Goal: Information Seeking & Learning: Compare options

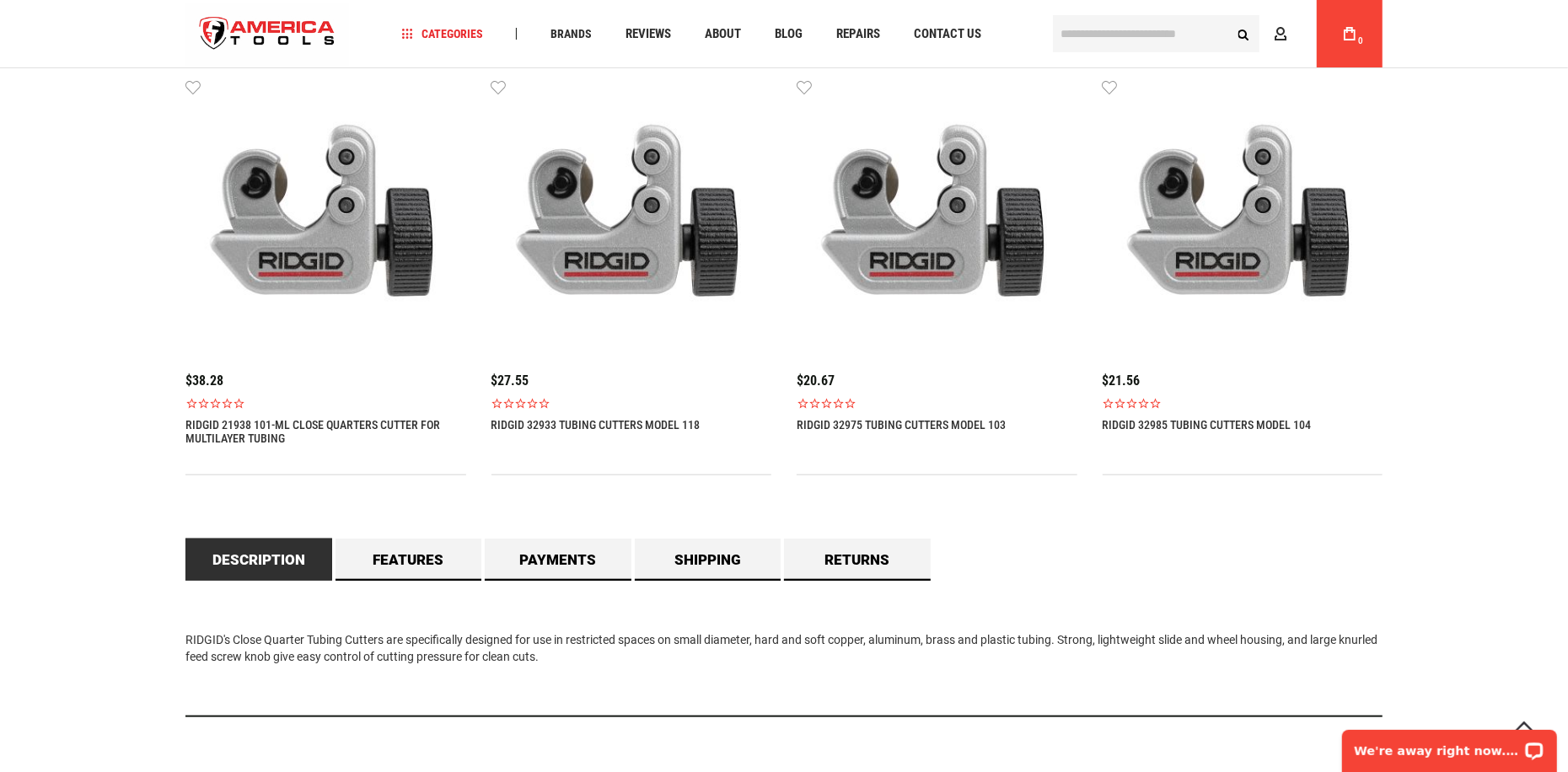
scroll to position [1179, 0]
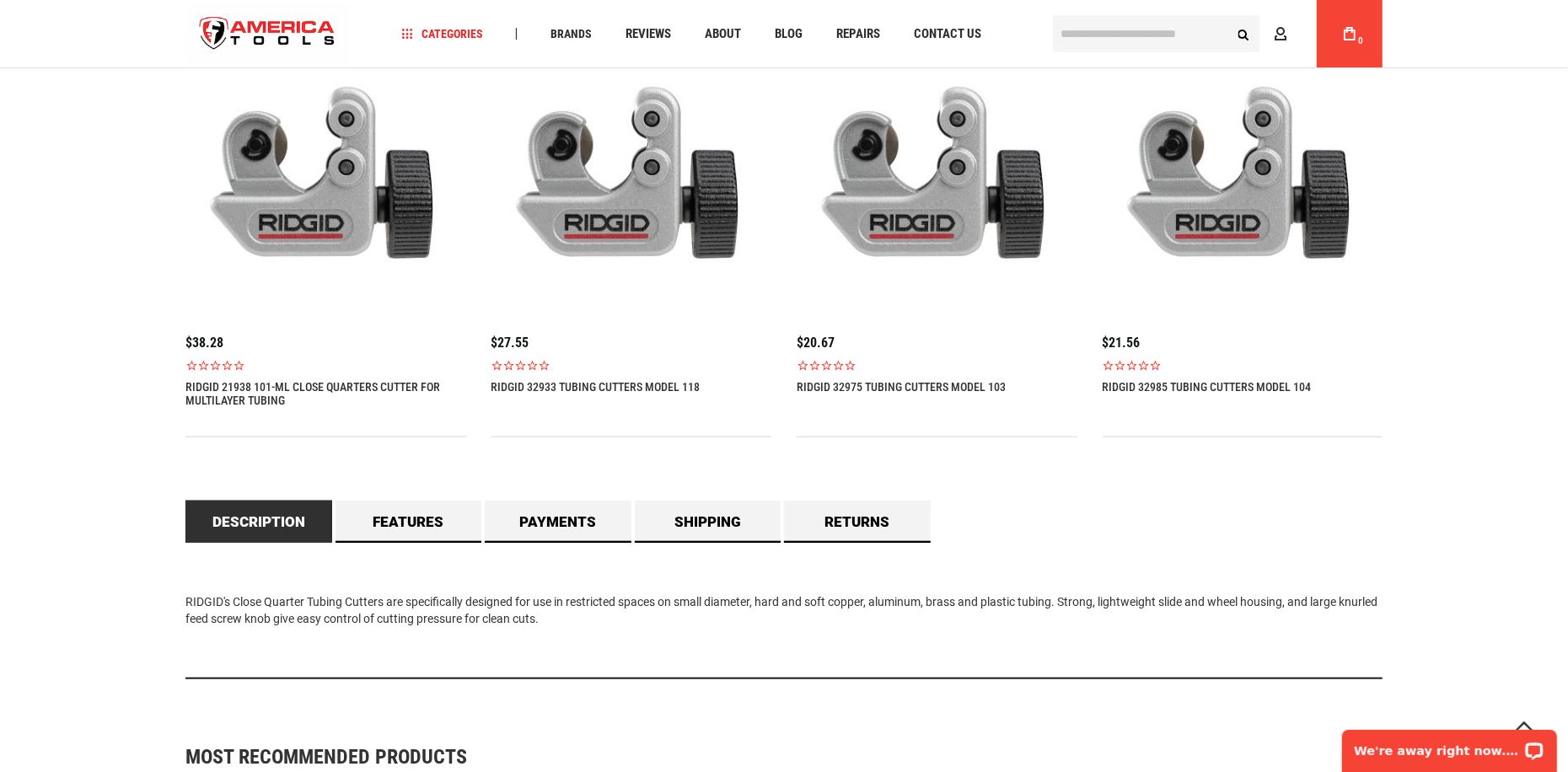
click at [320, 223] on img at bounding box center [326, 180] width 280 height 280
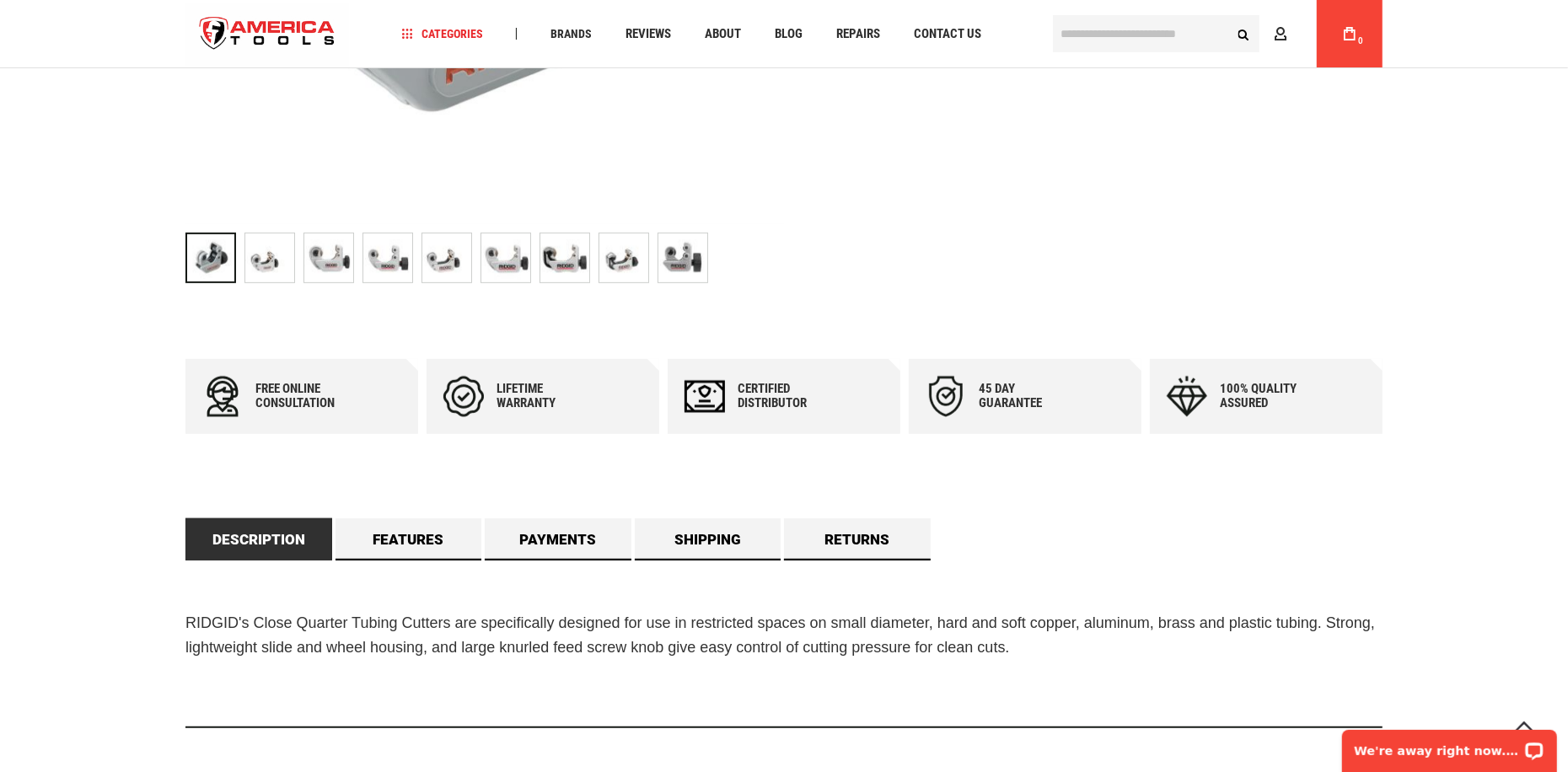
scroll to position [842, 0]
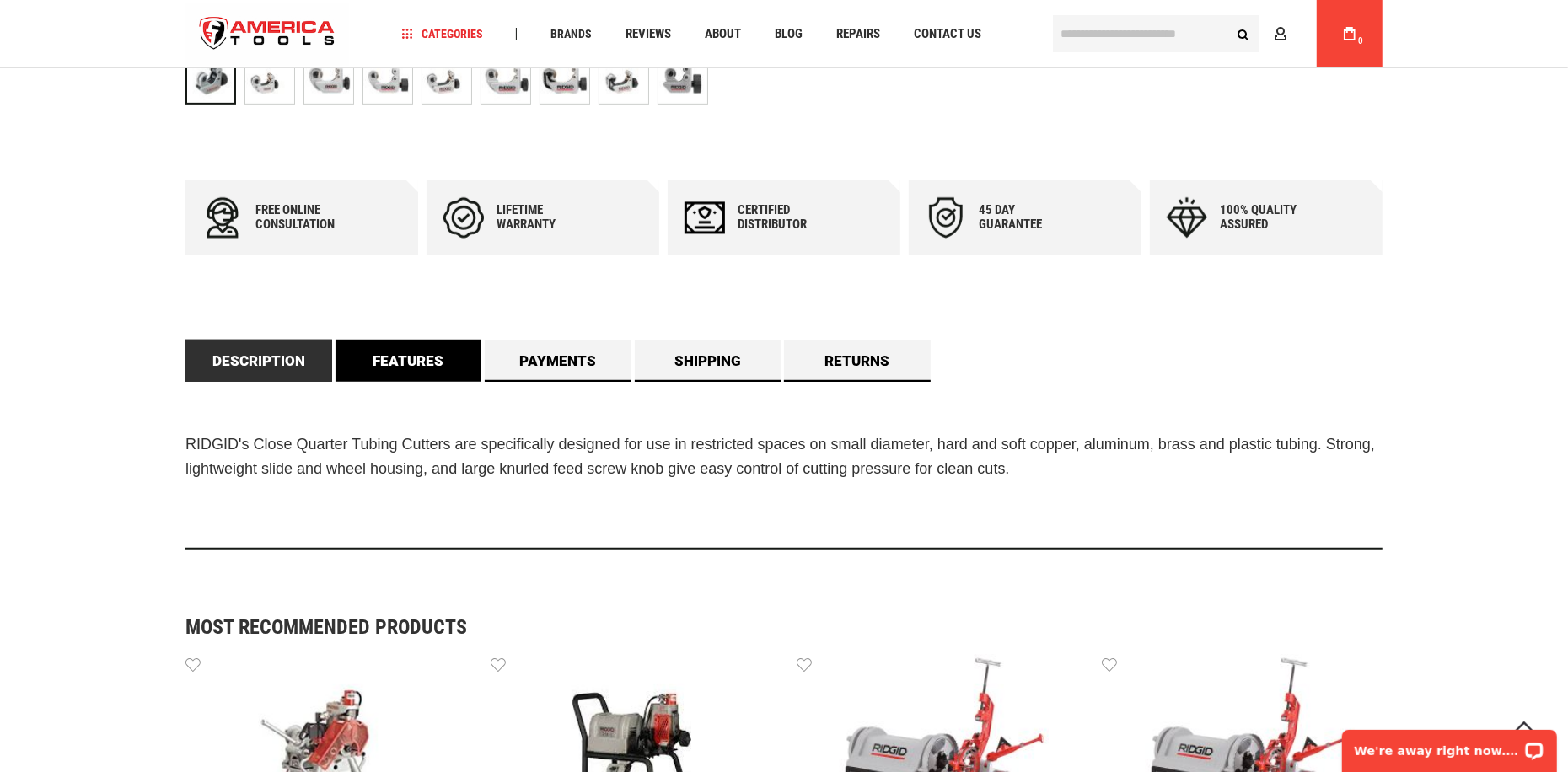
click at [412, 361] on link "Features" at bounding box center [409, 360] width 147 height 42
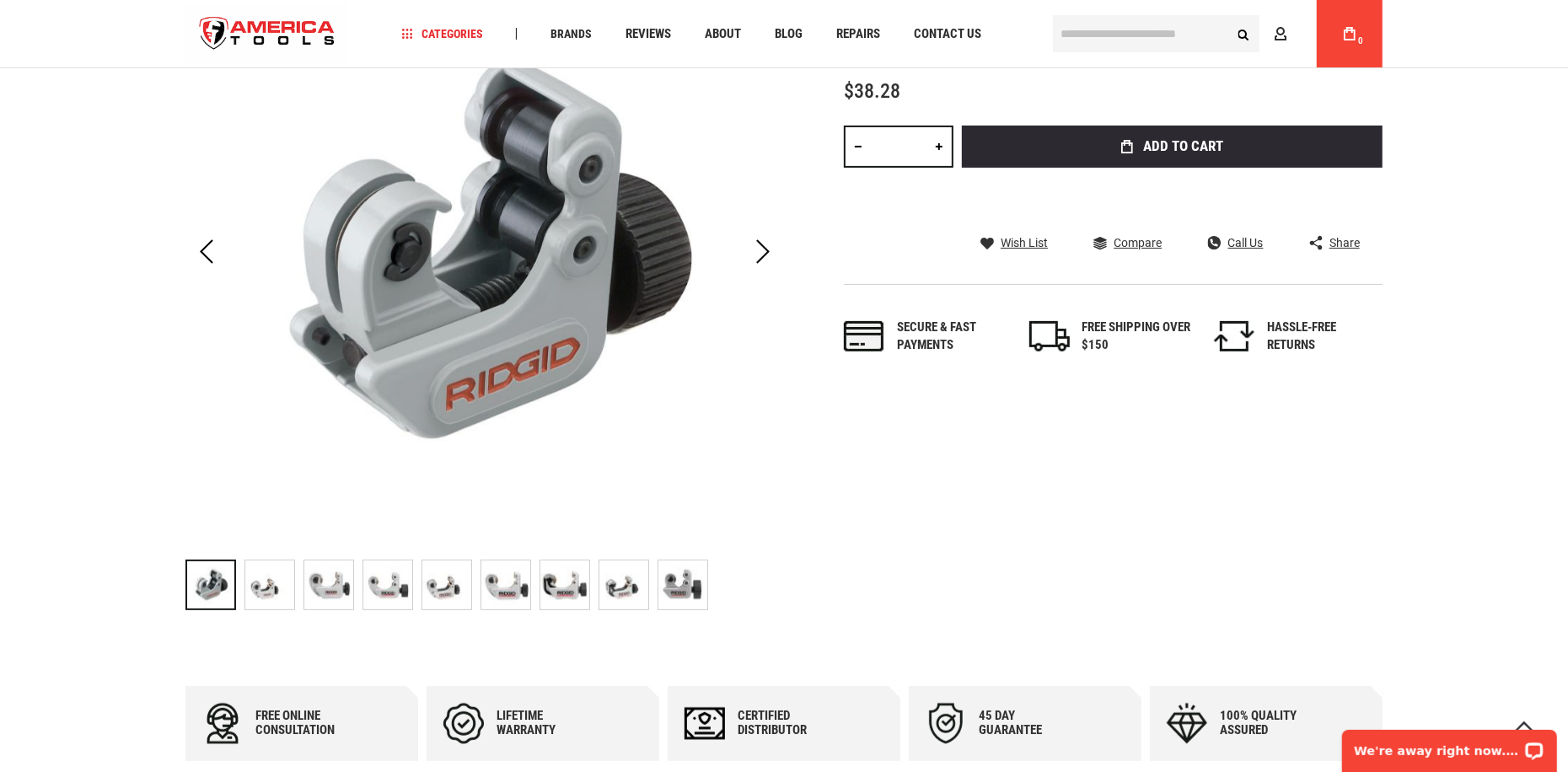
scroll to position [168, 0]
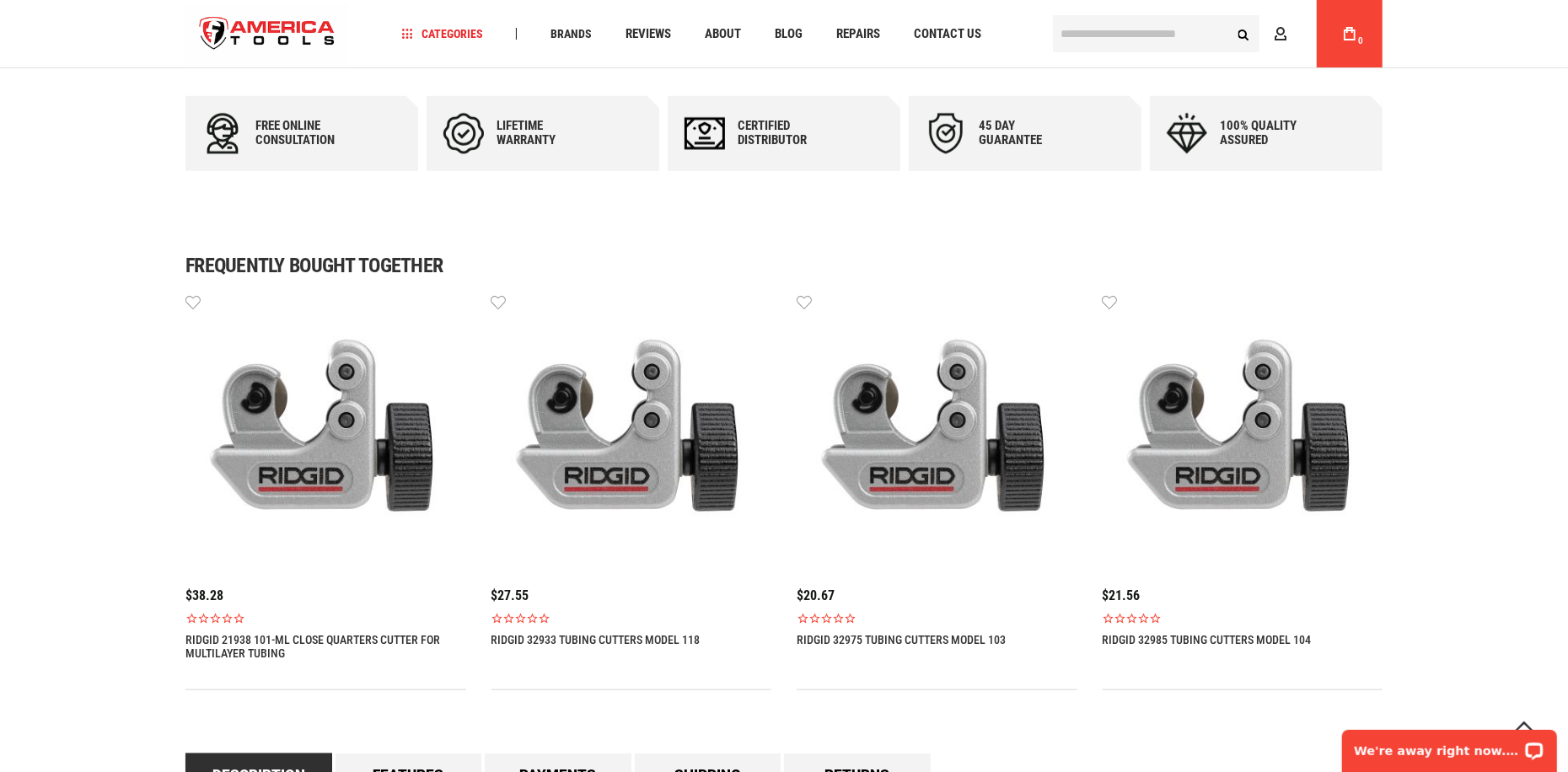
scroll to position [1179, 0]
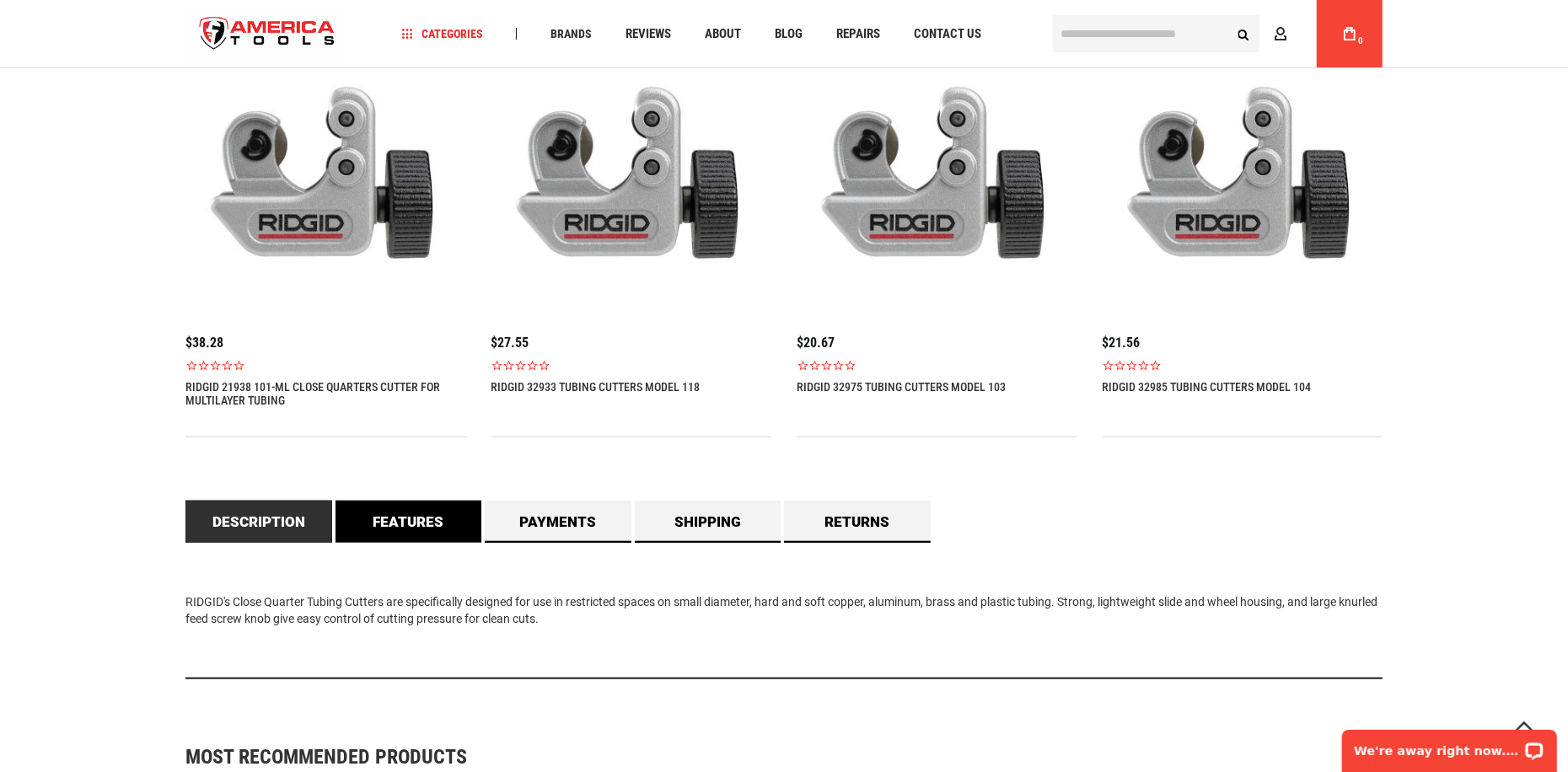
click at [437, 530] on link "Features" at bounding box center [409, 521] width 147 height 42
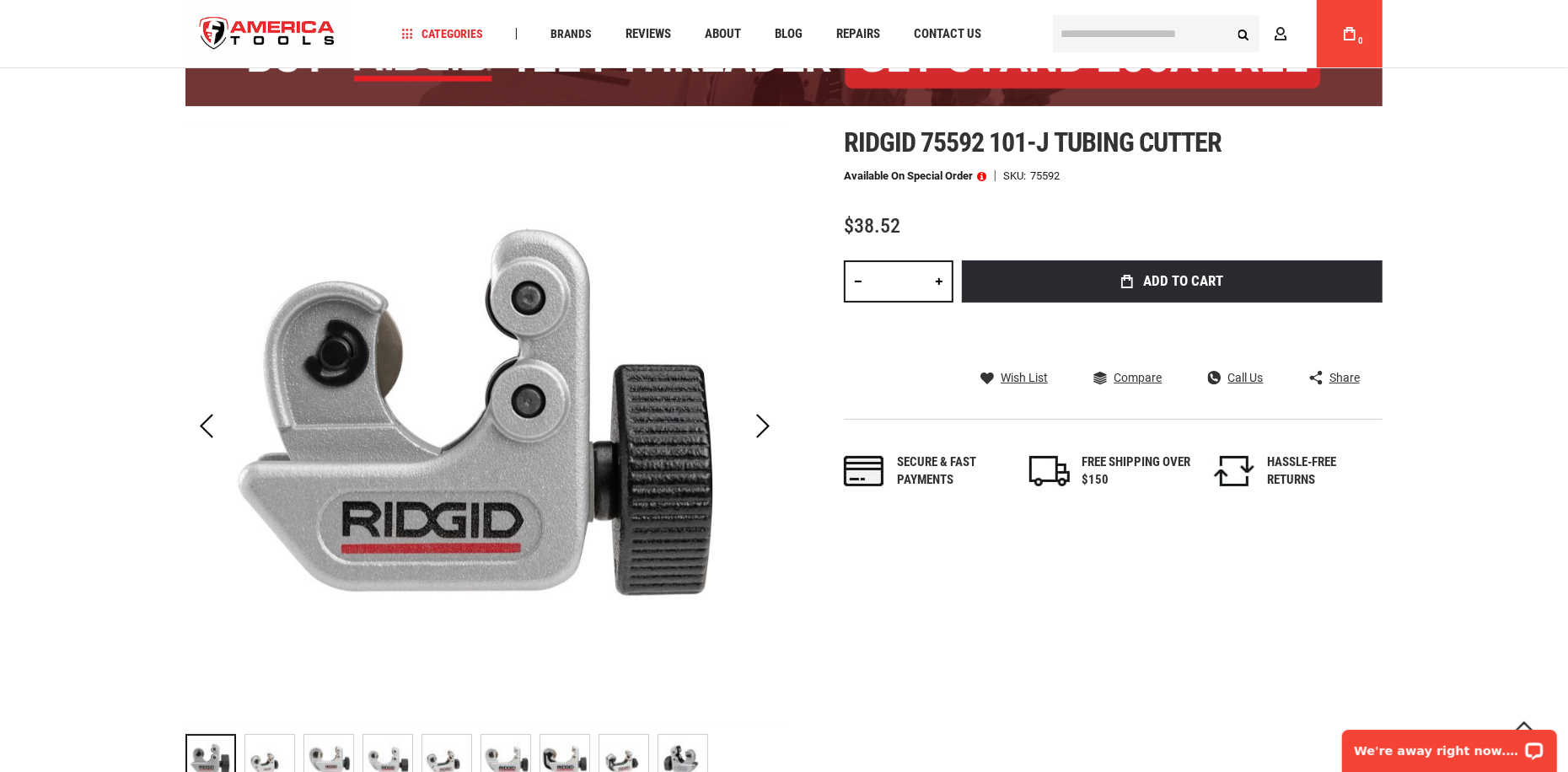
scroll to position [168, 0]
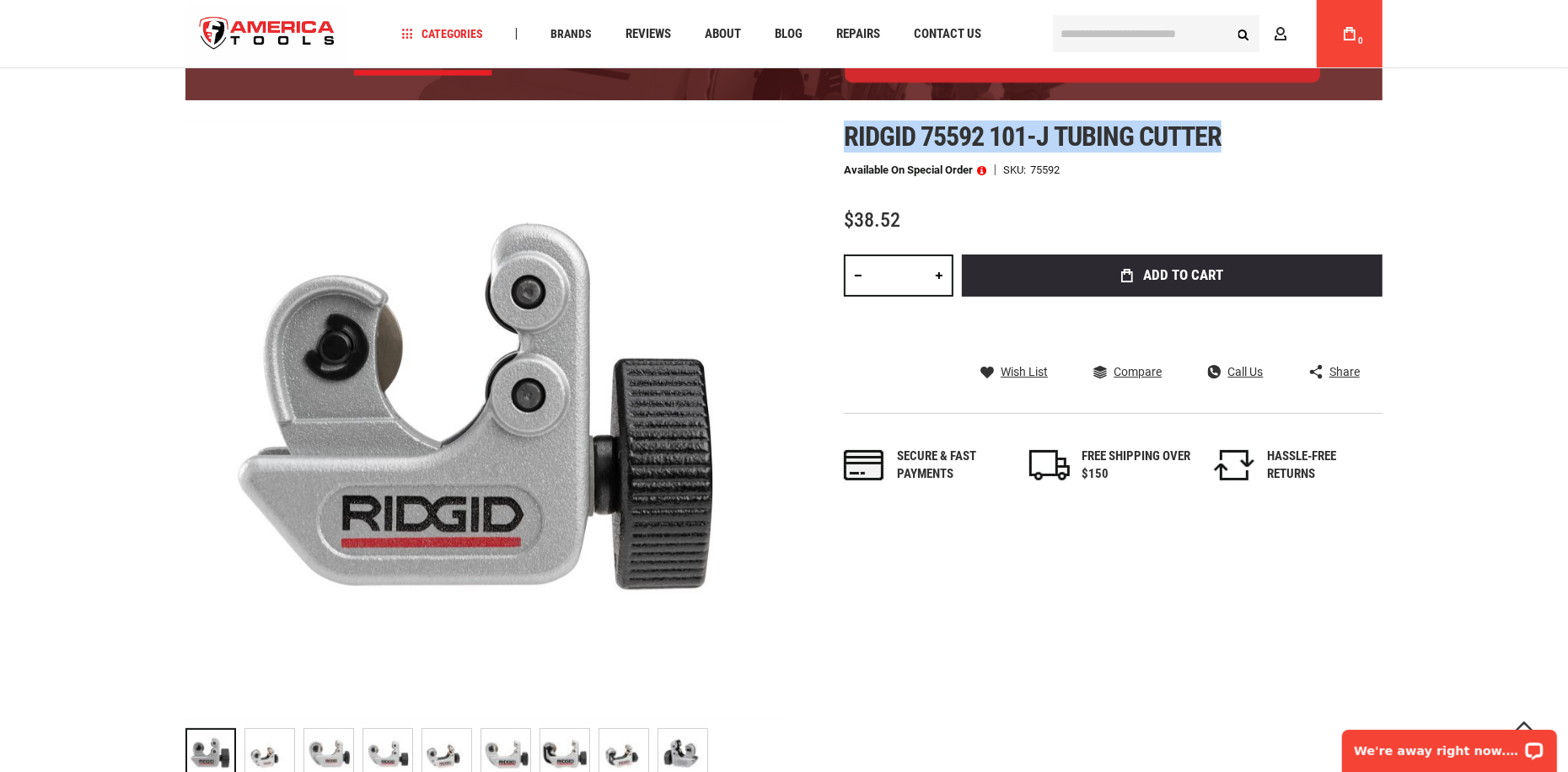
drag, startPoint x: 844, startPoint y: 132, endPoint x: 1240, endPoint y: 137, distance: 396.0
click at [1240, 137] on h1 "Ridgid 75592 101-j tubing cutter" at bounding box center [1113, 136] width 538 height 30
copy span "Ridgid 75592 101-j tubing cutter"
